Goal: Task Accomplishment & Management: Use online tool/utility

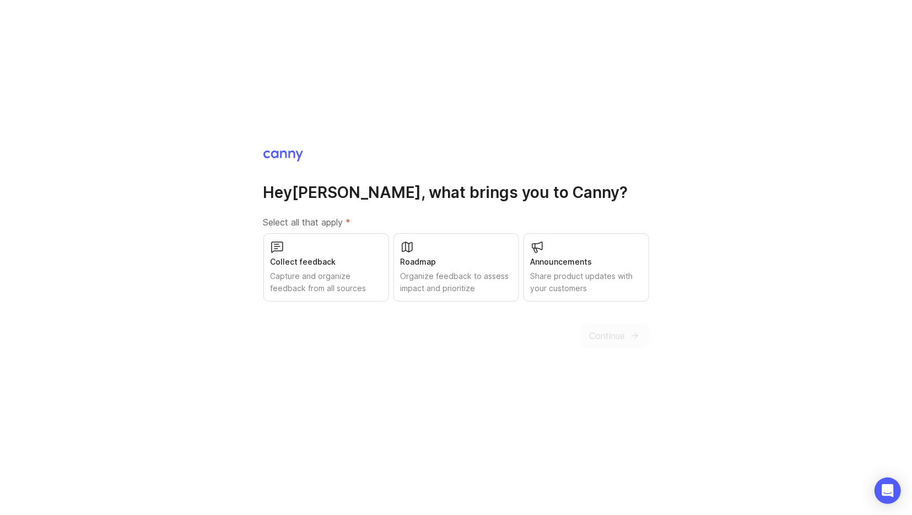
click at [321, 272] on div "Capture and organize feedback from all sources" at bounding box center [326, 282] width 111 height 24
click at [615, 330] on span "Continue" at bounding box center [608, 335] width 36 height 13
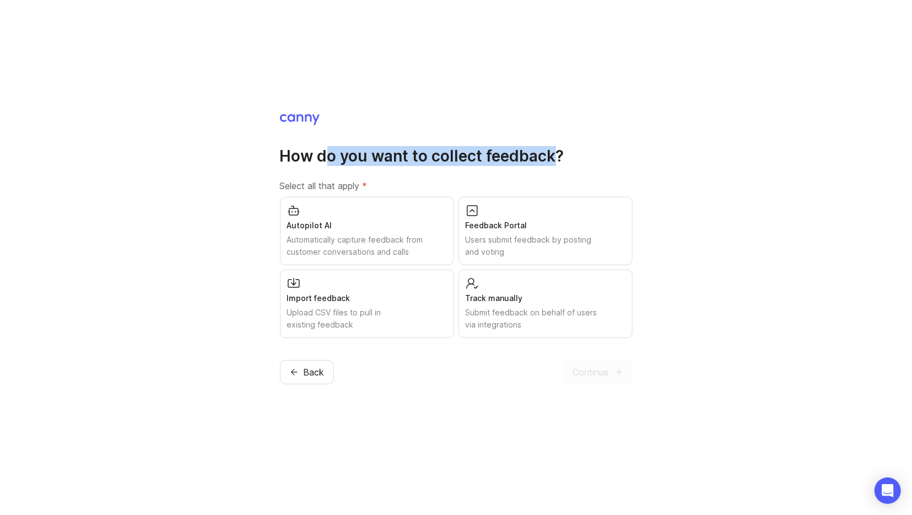
drag, startPoint x: 336, startPoint y: 162, endPoint x: 618, endPoint y: 154, distance: 282.4
click at [582, 158] on h1 "How do you want to collect feedback?" at bounding box center [456, 156] width 353 height 20
click at [624, 154] on h1 "How do you want to collect feedback?" at bounding box center [456, 156] width 353 height 20
click at [531, 233] on div "Feedback Portal Users submit feedback by posting and voting" at bounding box center [546, 231] width 174 height 68
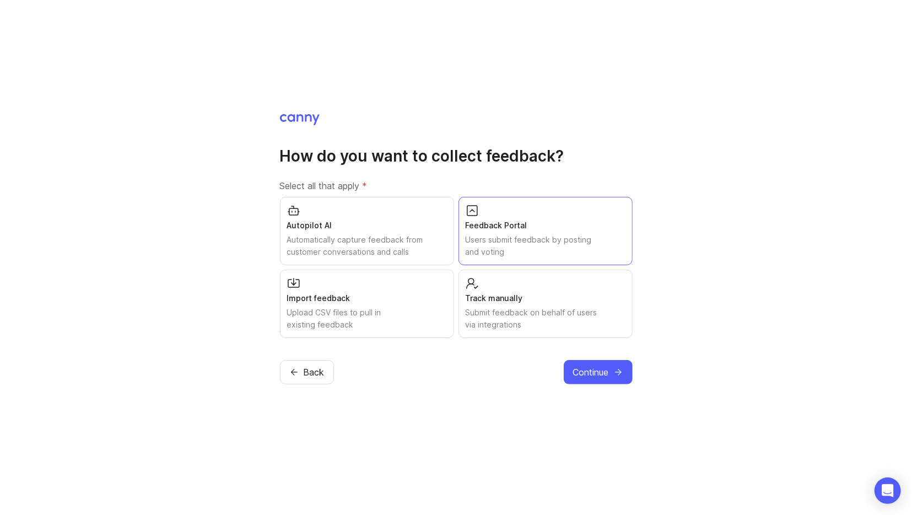
click at [620, 380] on button "Continue" at bounding box center [598, 372] width 69 height 24
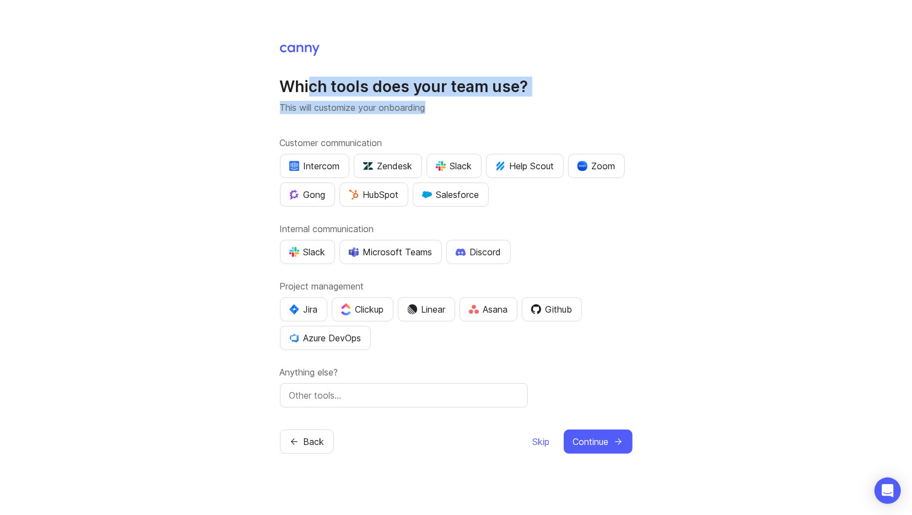
drag, startPoint x: 309, startPoint y: 95, endPoint x: 492, endPoint y: 107, distance: 183.4
click at [491, 107] on div "Which tools does your team use? This will customize your onboarding" at bounding box center [456, 95] width 353 height 37
click at [492, 107] on p "This will customize your onboarding" at bounding box center [456, 107] width 353 height 13
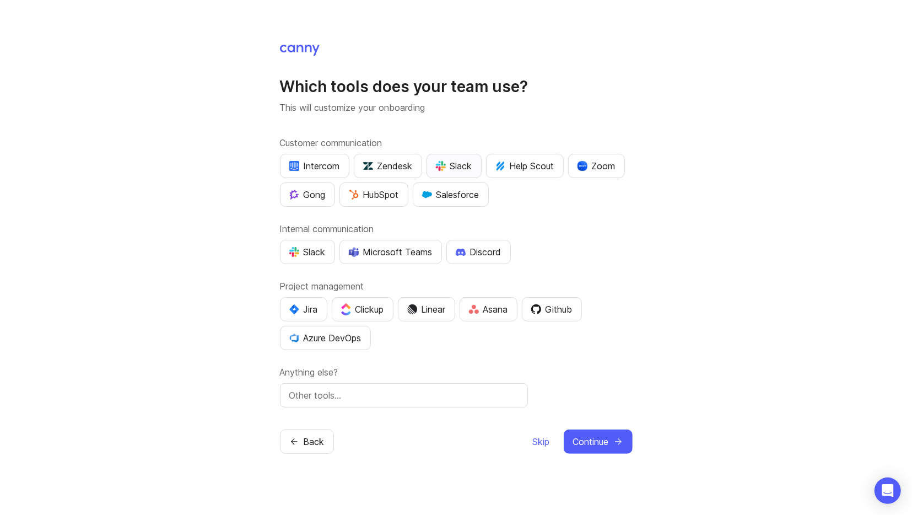
click at [444, 164] on img "button" at bounding box center [441, 166] width 10 height 10
click at [597, 168] on div "Zoom" at bounding box center [597, 165] width 38 height 13
click at [309, 257] on div "Slack" at bounding box center [307, 251] width 36 height 13
click at [413, 255] on div "Microsoft Teams" at bounding box center [391, 251] width 84 height 13
click at [298, 305] on img "button" at bounding box center [294, 309] width 10 height 10
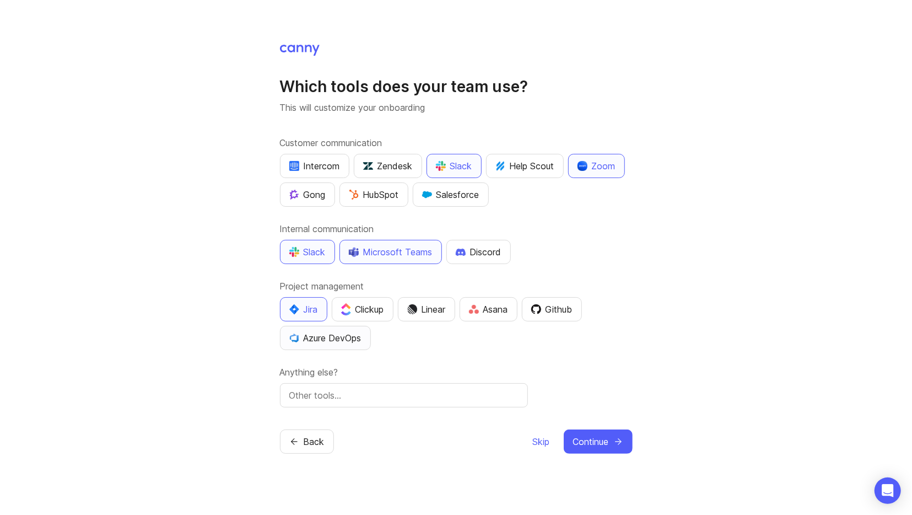
click at [340, 339] on div "Azure DevOps" at bounding box center [325, 337] width 72 height 13
click at [572, 315] on div "Github" at bounding box center [551, 309] width 41 height 13
click at [539, 440] on span "Skip" at bounding box center [541, 441] width 17 height 13
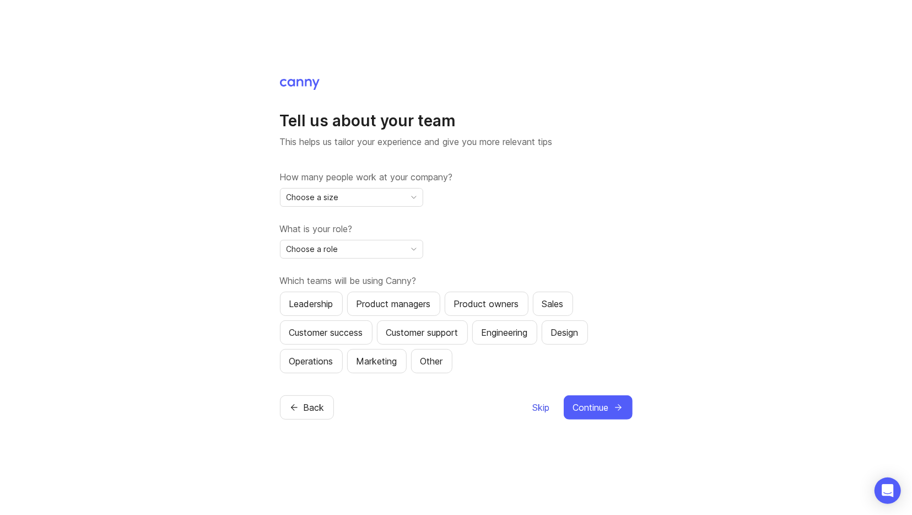
click at [538, 406] on span "Skip" at bounding box center [541, 407] width 17 height 13
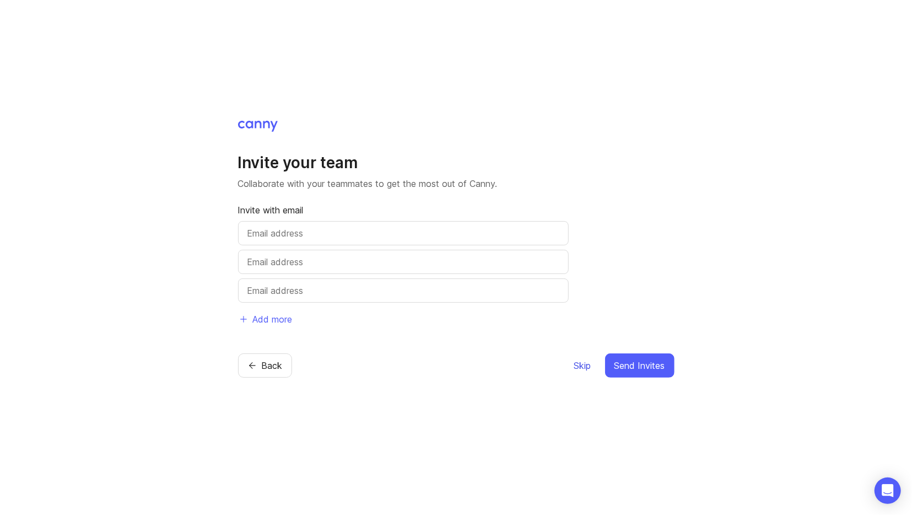
click at [588, 366] on span "Skip" at bounding box center [582, 365] width 17 height 13
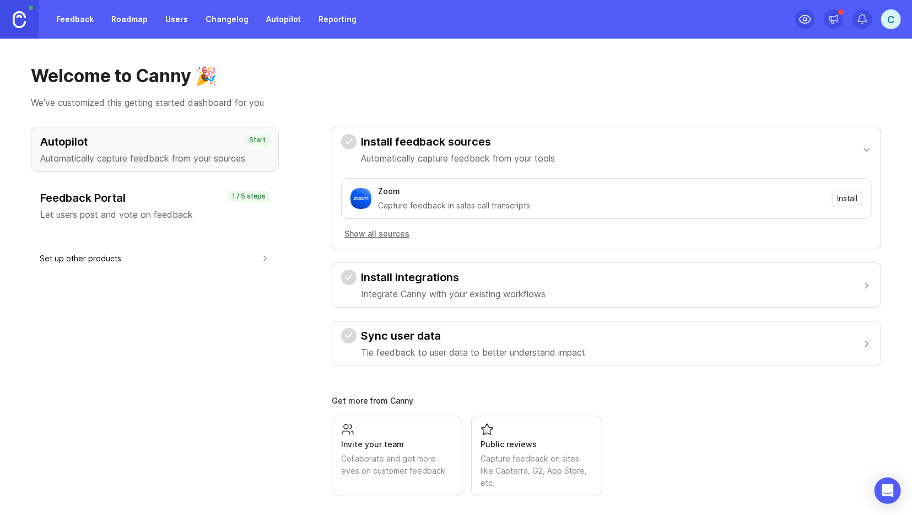
click at [206, 366] on div "Autopilot Automatically capture feedback from your sources Start Feedback Porta…" at bounding box center [155, 311] width 248 height 369
